Goal: Task Accomplishment & Management: Use online tool/utility

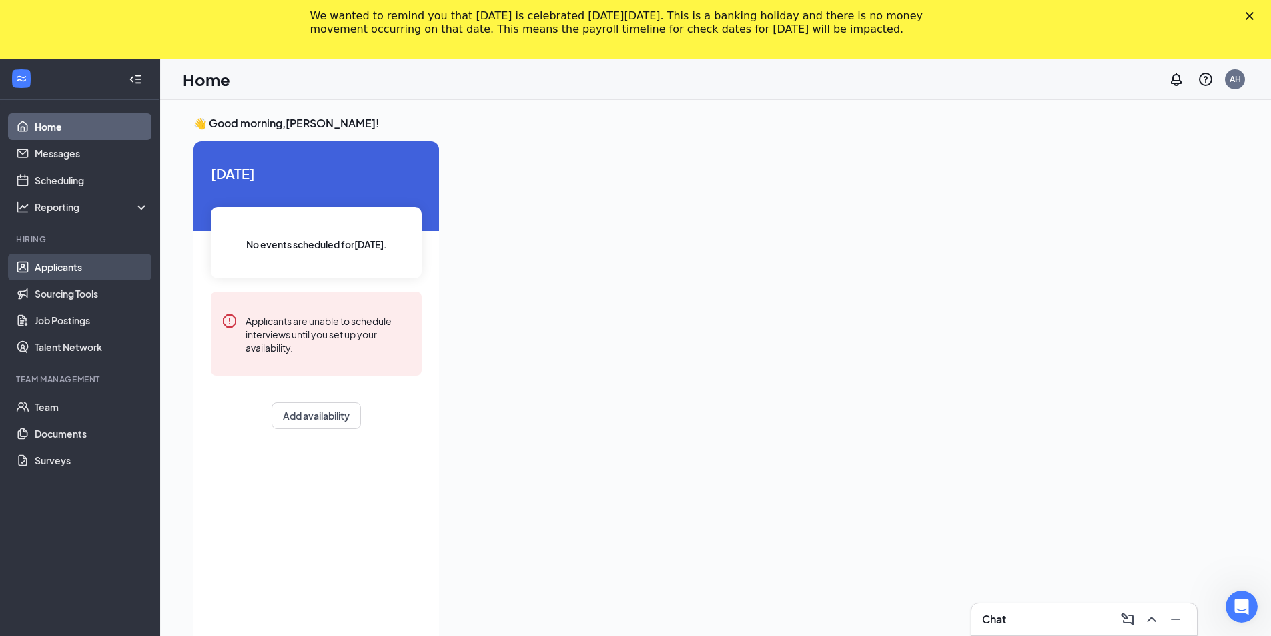
click at [53, 267] on link "Applicants" at bounding box center [92, 266] width 114 height 27
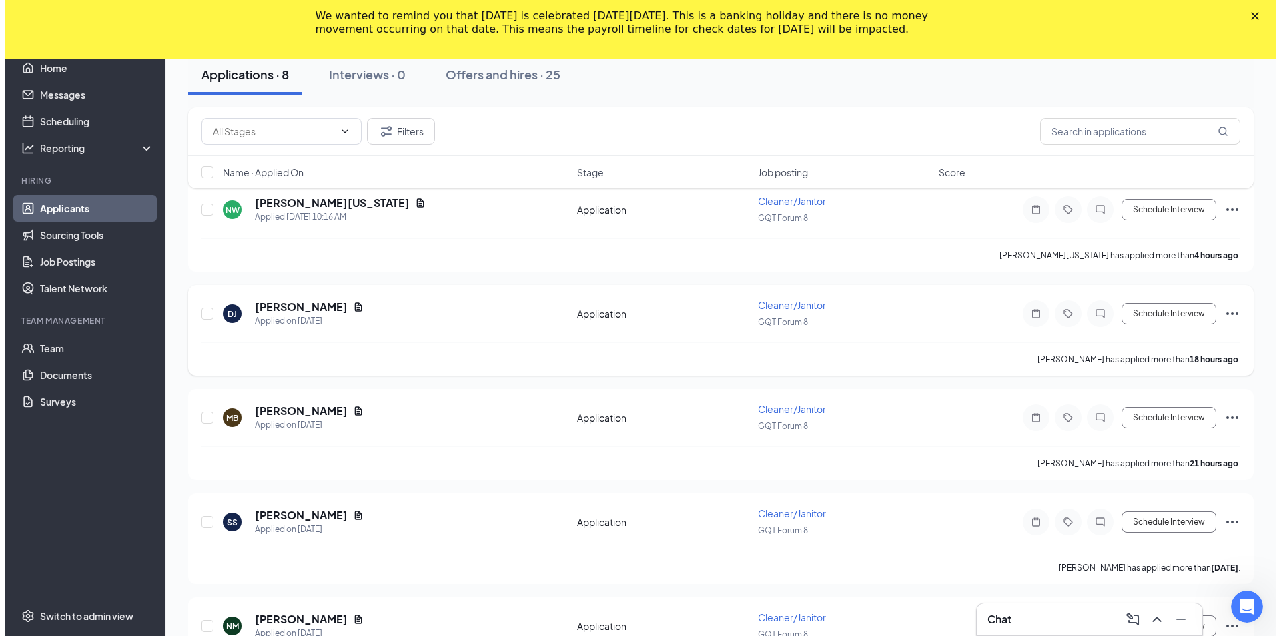
scroll to position [267, 0]
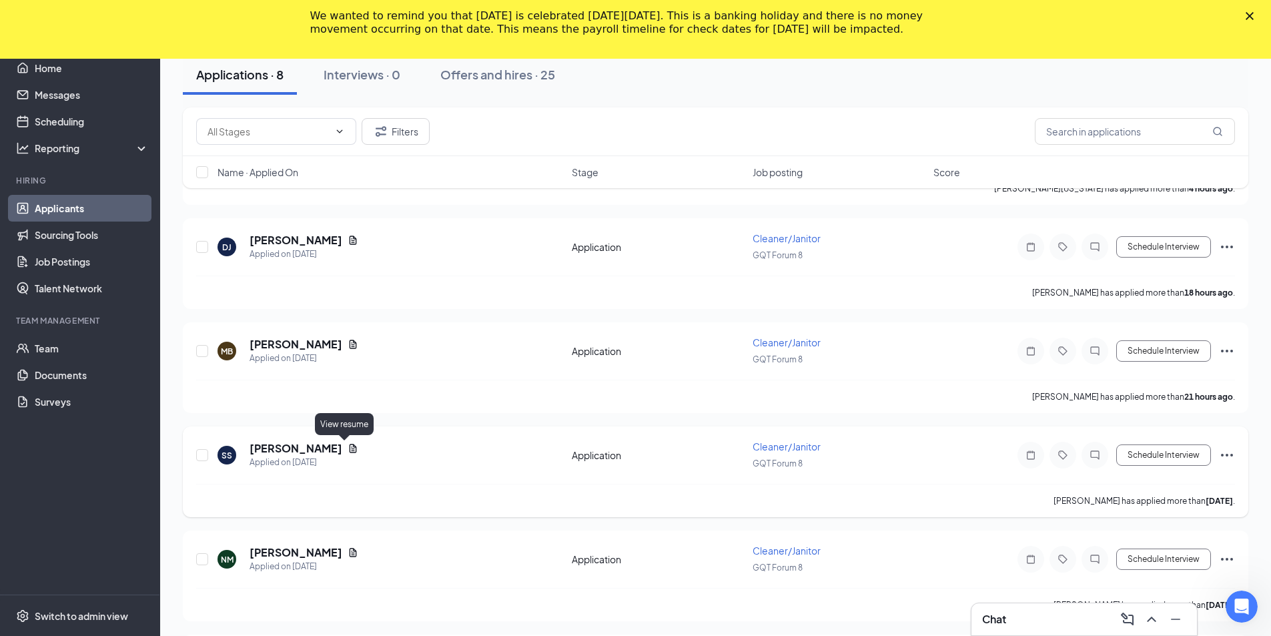
click at [347, 447] on icon "Document" at bounding box center [352, 448] width 11 height 11
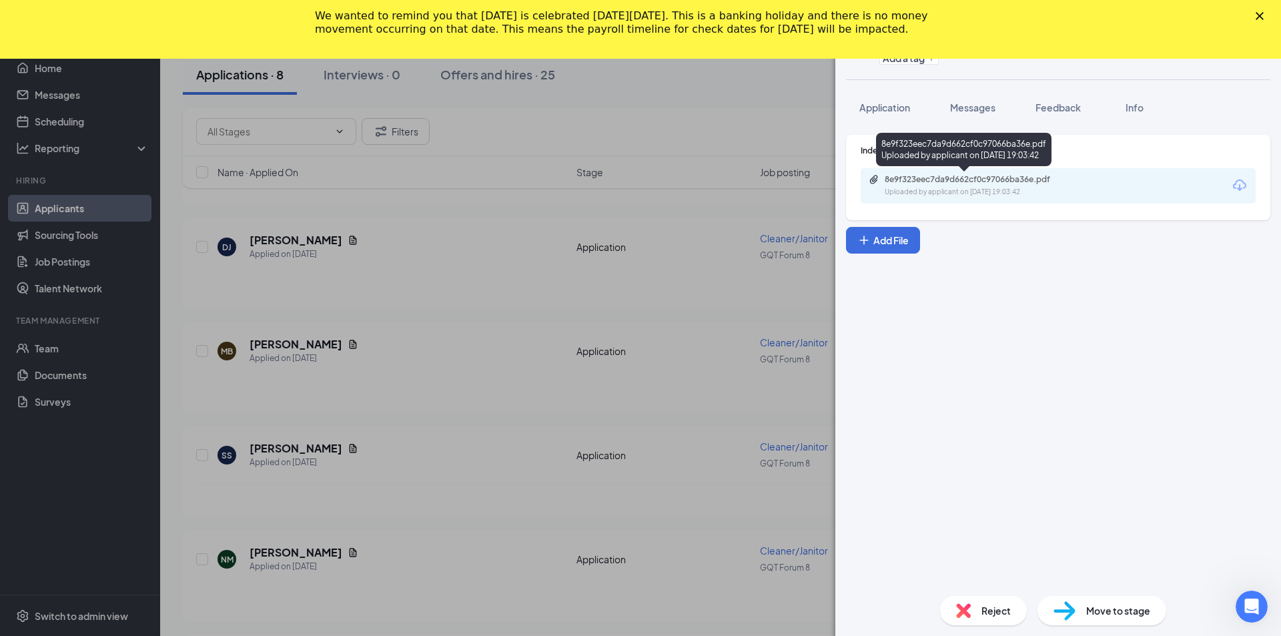
click at [946, 192] on div "Uploaded by applicant on Aug 24, 2025 at 19:03:42" at bounding box center [984, 192] width 200 height 11
click at [875, 107] on span "Application" at bounding box center [884, 107] width 51 height 12
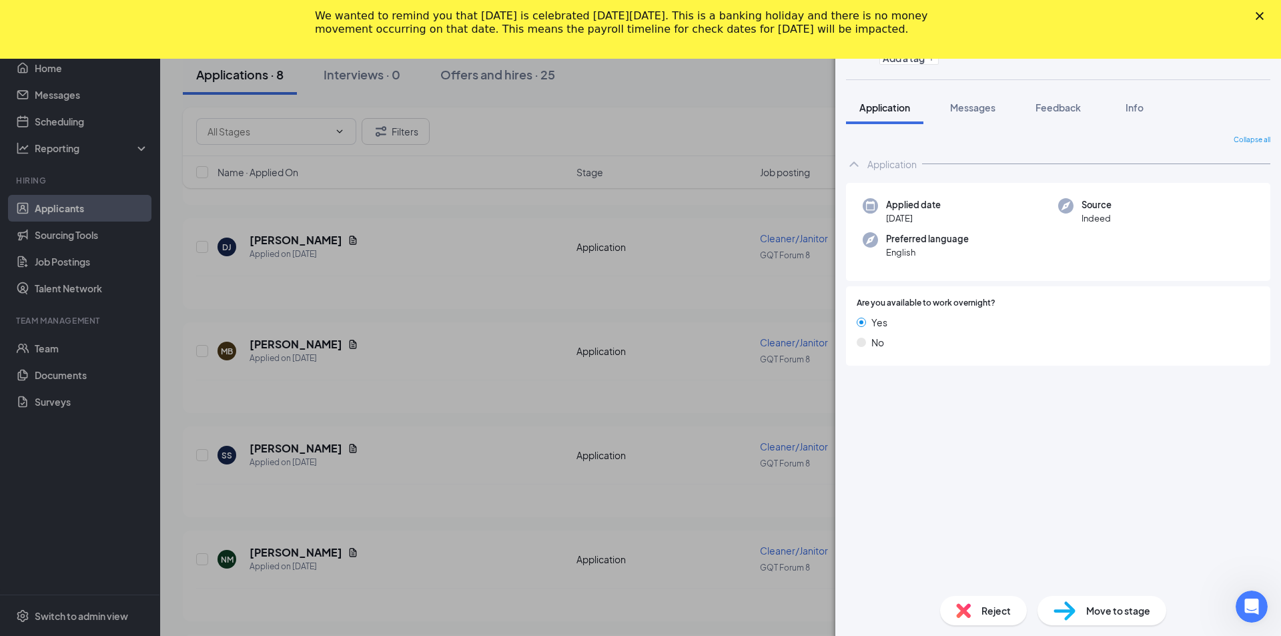
click at [1259, 17] on polygon "Close" at bounding box center [1259, 16] width 8 height 8
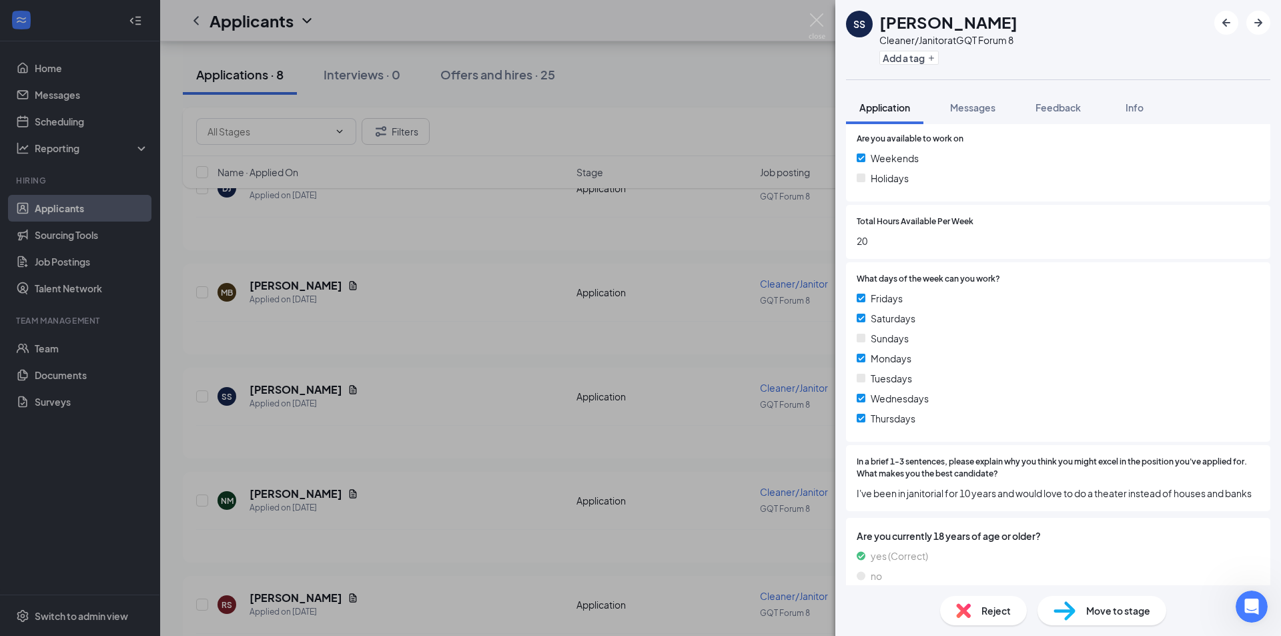
scroll to position [361, 0]
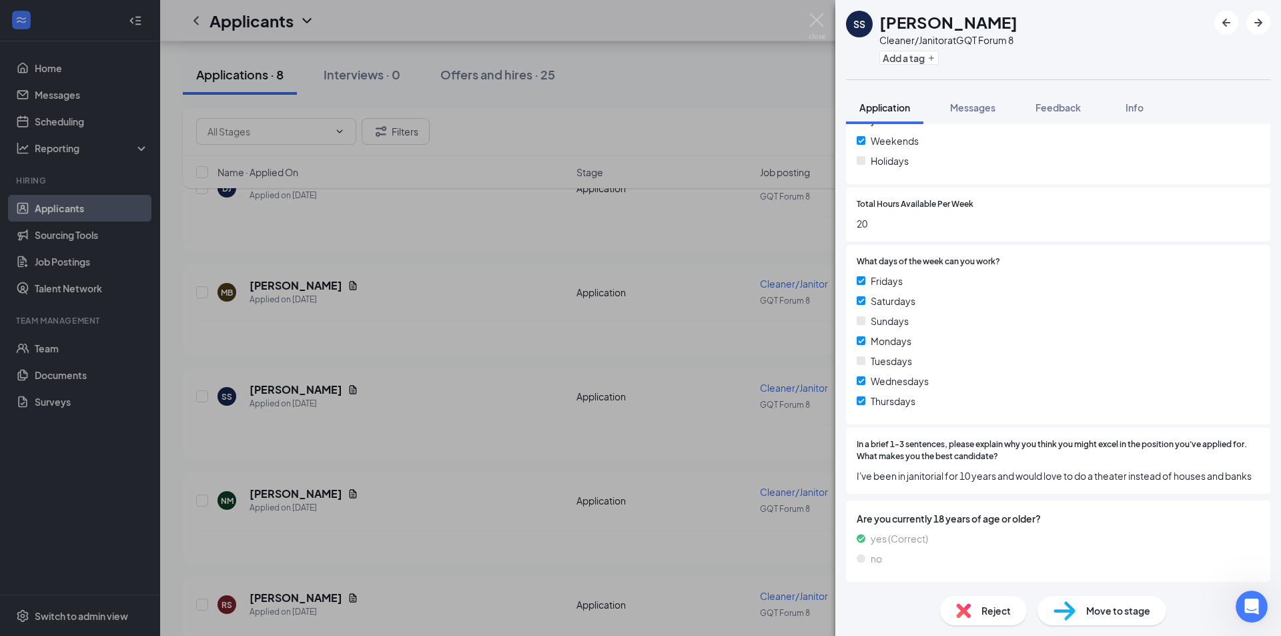
click at [738, 147] on div "SS Samantha Smith Cleaner/Janitor at GQT Forum 8 Add a tag Application Messages…" at bounding box center [640, 318] width 1281 height 636
